Goal: Find specific page/section: Find specific page/section

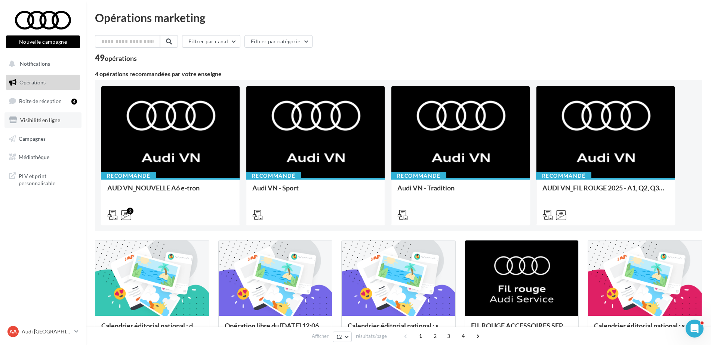
click at [61, 122] on link "Visibilité en ligne" at bounding box center [42, 120] width 77 height 16
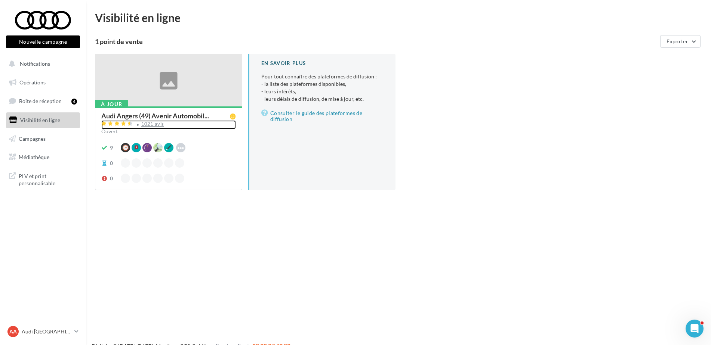
click at [151, 126] on div "1021 avis" at bounding box center [152, 124] width 23 height 5
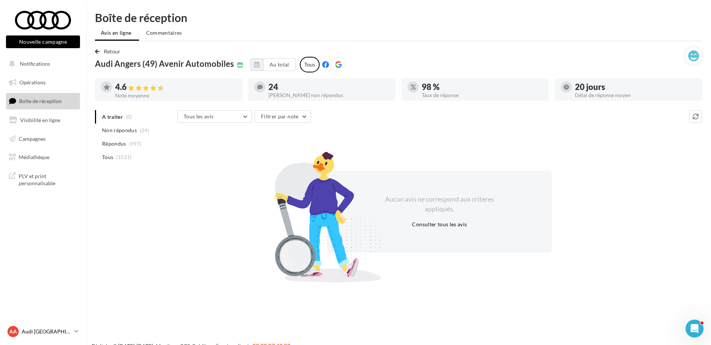
click at [41, 325] on link "AA Audi ANGERS audi-ange-tar" at bounding box center [43, 332] width 74 height 14
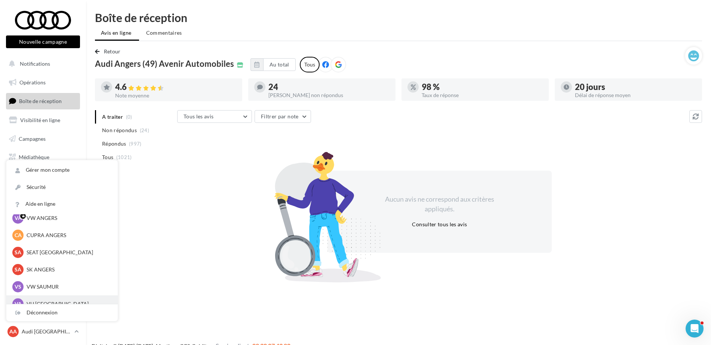
scroll to position [69, 0]
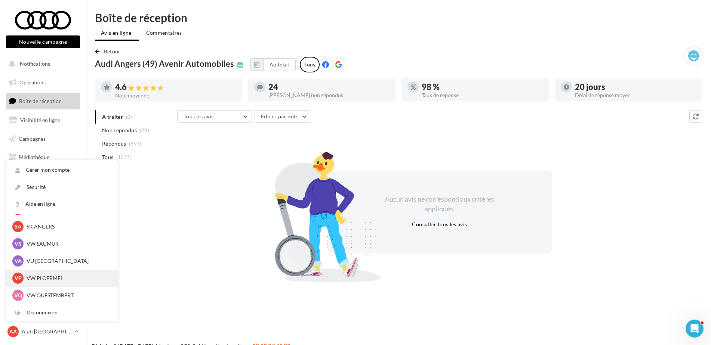
click at [48, 280] on p "VW PLOERMEL" at bounding box center [68, 278] width 82 height 7
